Goal: Task Accomplishment & Management: Manage account settings

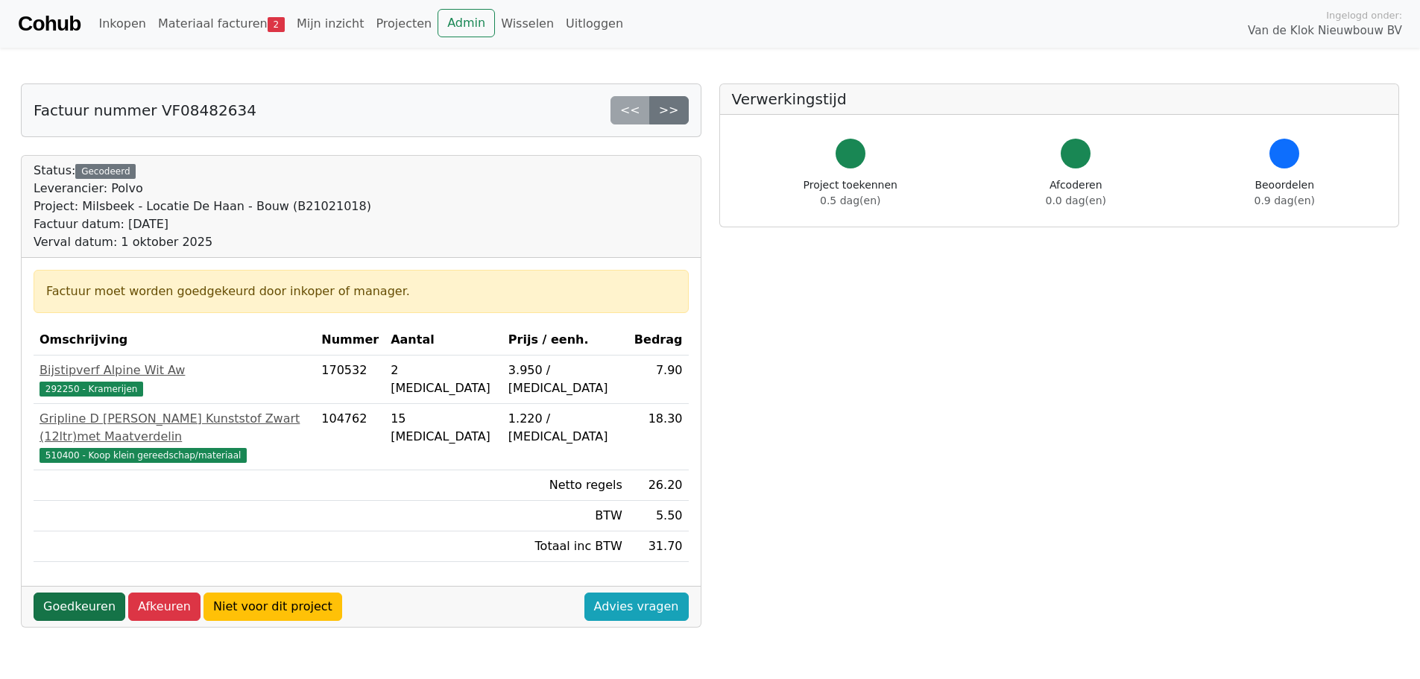
click at [67, 593] on link "Goedkeuren" at bounding box center [80, 607] width 92 height 28
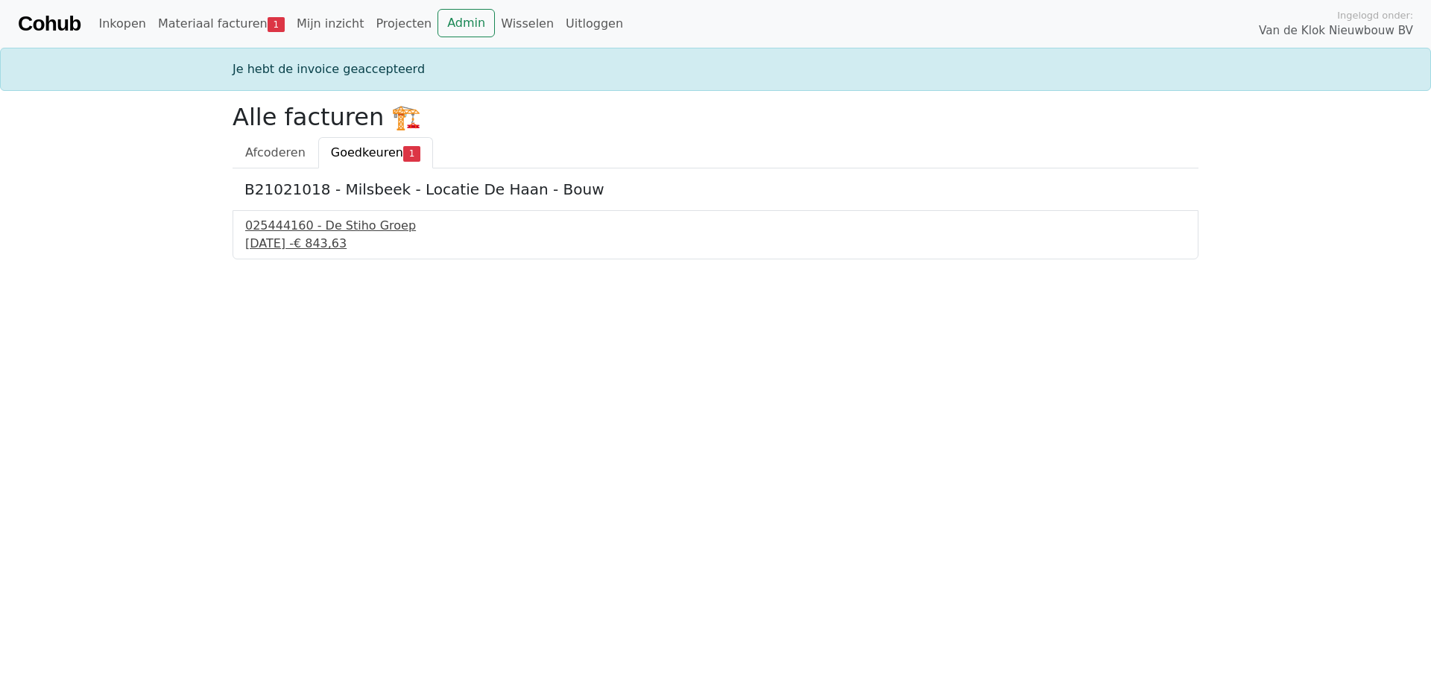
click at [289, 246] on div "10 september 2025 - € 843,63" at bounding box center [715, 244] width 941 height 18
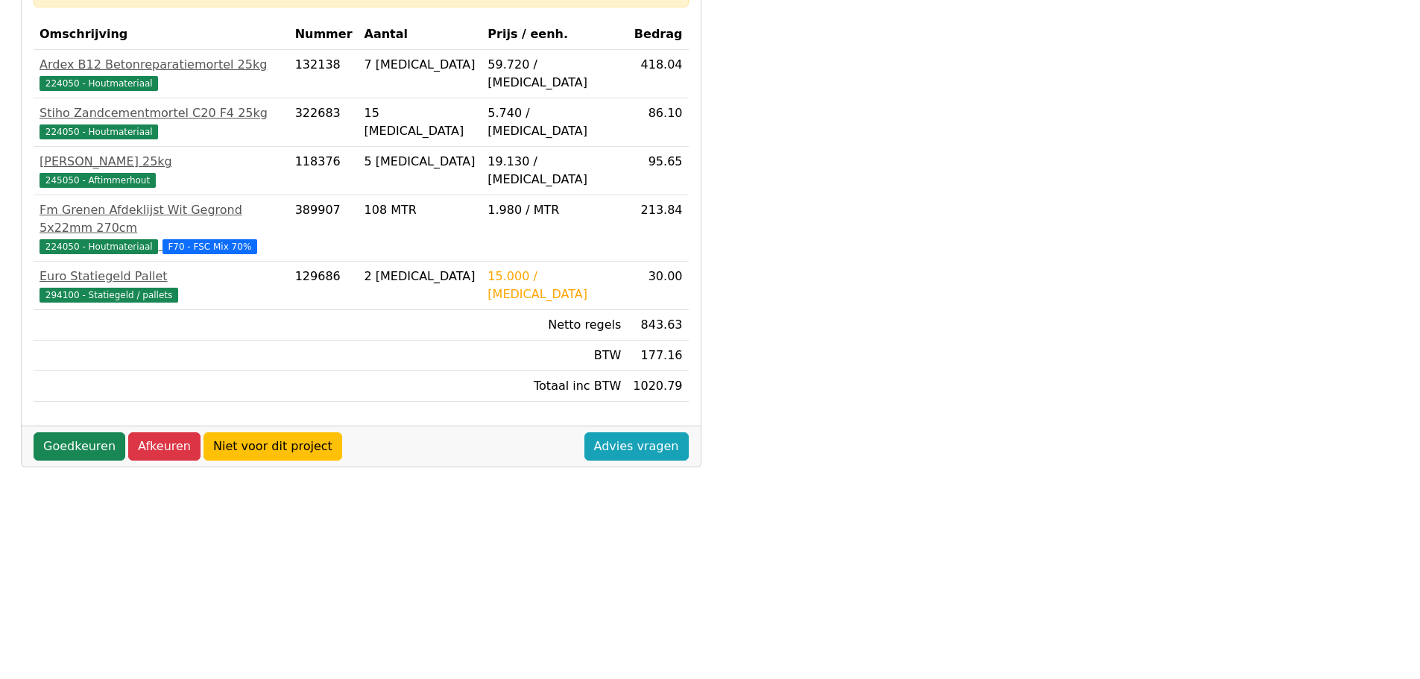
scroll to position [373, 0]
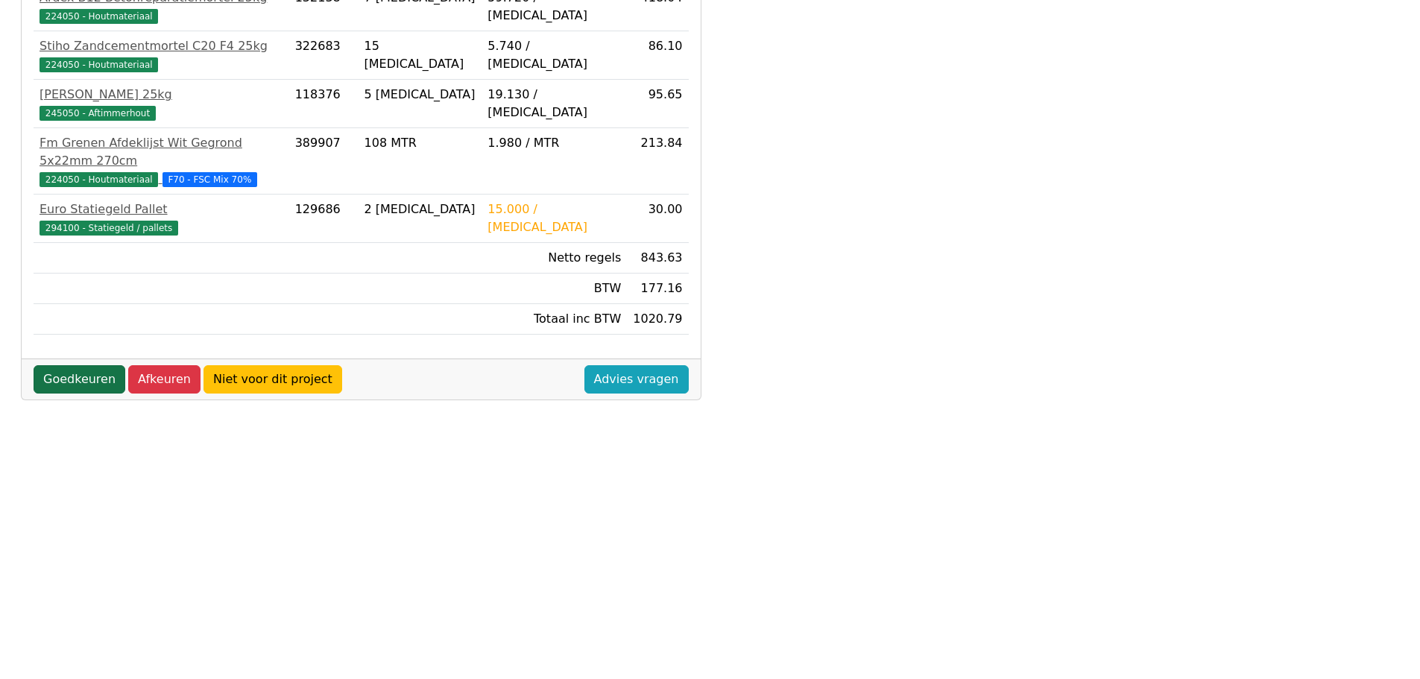
click at [84, 365] on link "Goedkeuren" at bounding box center [80, 379] width 92 height 28
